Goal: Navigation & Orientation: Go to known website

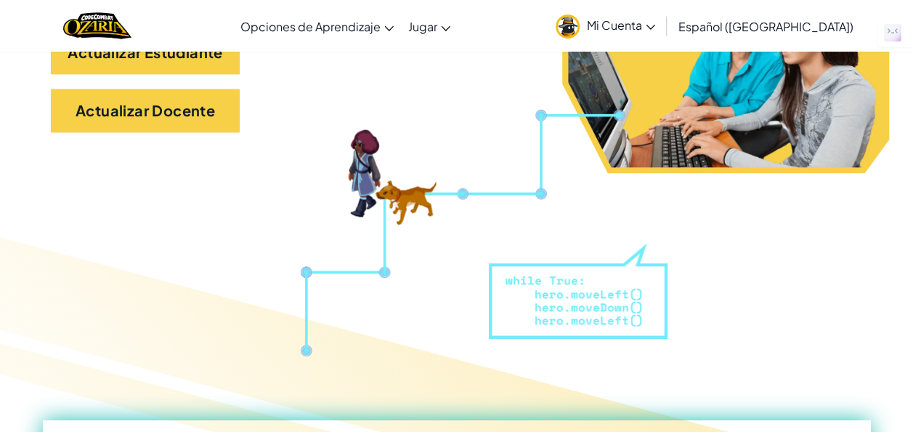
scroll to position [222, 0]
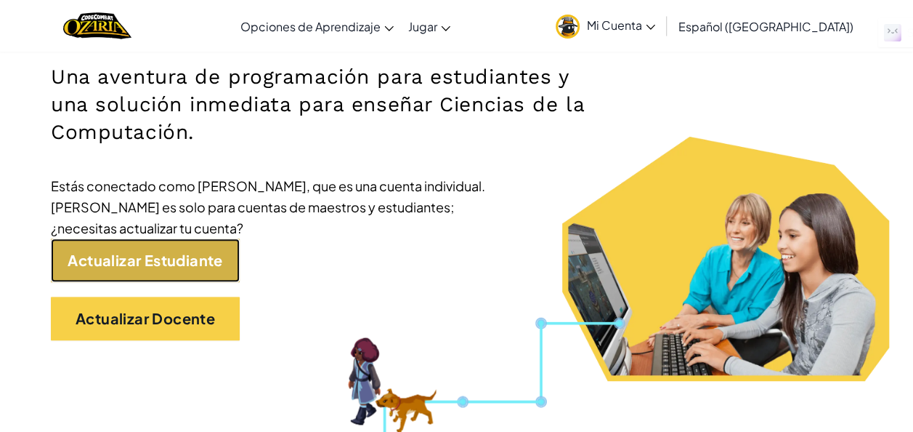
click at [131, 251] on link "Actualizar Estudiante" at bounding box center [145, 260] width 189 height 44
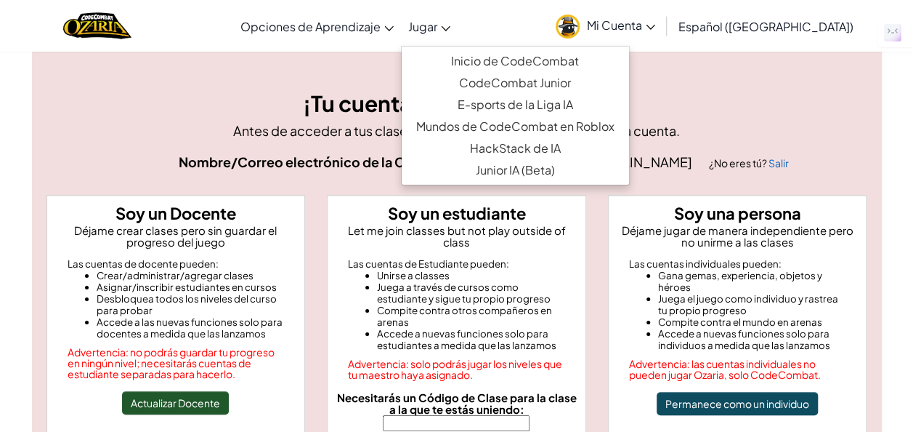
click at [458, 20] on link "Jugar" at bounding box center [429, 26] width 57 height 39
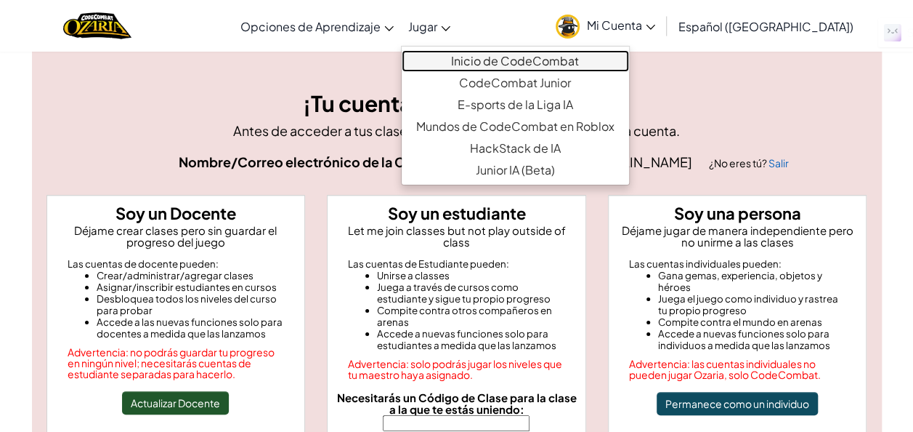
click at [458, 64] on link "Inicio de CodeCombat" at bounding box center [515, 61] width 227 height 22
